Goal: Task Accomplishment & Management: Manage account settings

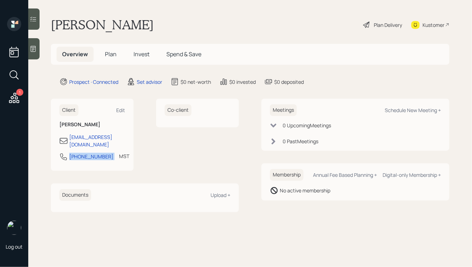
drag, startPoint x: 104, startPoint y: 152, endPoint x: 63, endPoint y: 149, distance: 40.7
click at [63, 152] on div "[PHONE_NUMBER] MST Currently 2:04 PM" at bounding box center [92, 158] width 66 height 13
copy div "[PHONE_NUMBER]"
click at [406, 111] on div "Schedule New Meeting +" at bounding box center [412, 110] width 56 height 7
select select "round-[PERSON_NAME]"
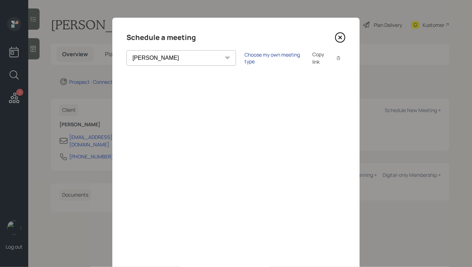
click at [244, 60] on div "Choose my own meeting type" at bounding box center [273, 57] width 59 height 13
